Goal: Transaction & Acquisition: Purchase product/service

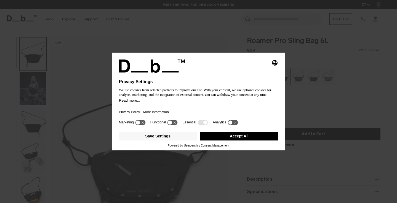
click at [260, 138] on button "Accept All" at bounding box center [239, 136] width 78 height 9
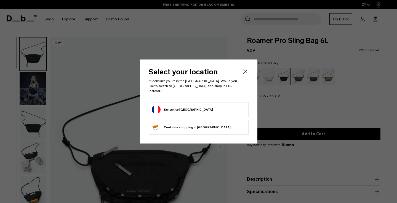
click at [215, 106] on form "Switch to [GEOGRAPHIC_DATA]" at bounding box center [199, 109] width 94 height 9
click at [178, 108] on button "Switch to [GEOGRAPHIC_DATA]" at bounding box center [182, 109] width 61 height 9
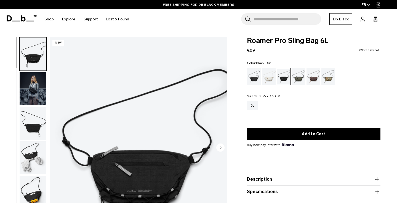
click at [254, 84] on div "Black Out" at bounding box center [254, 76] width 14 height 17
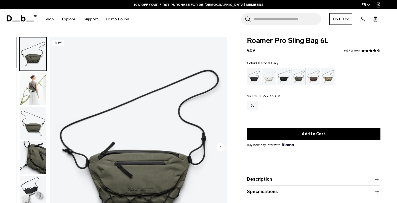
click at [286, 78] on div "Charcoal Grey" at bounding box center [284, 76] width 14 height 17
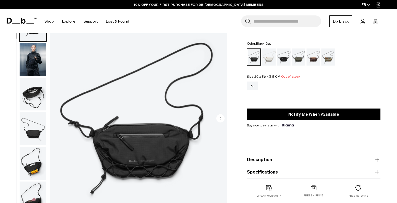
scroll to position [32, 0]
